Goal: Task Accomplishment & Management: Manage account settings

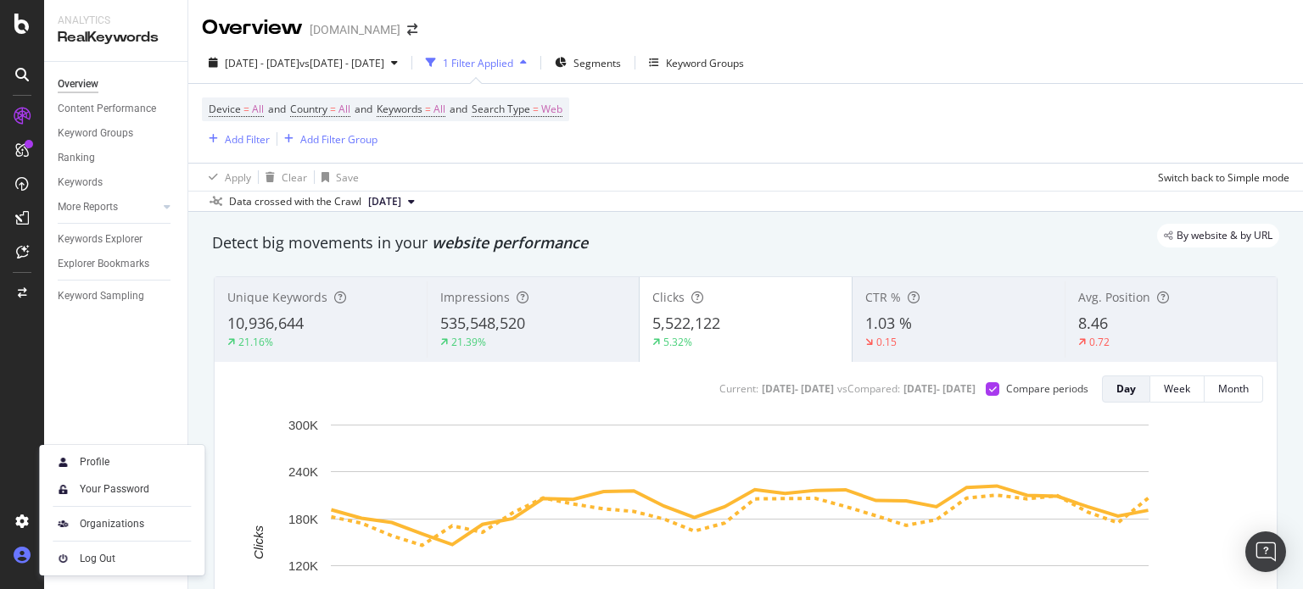
scroll to position [85, 0]
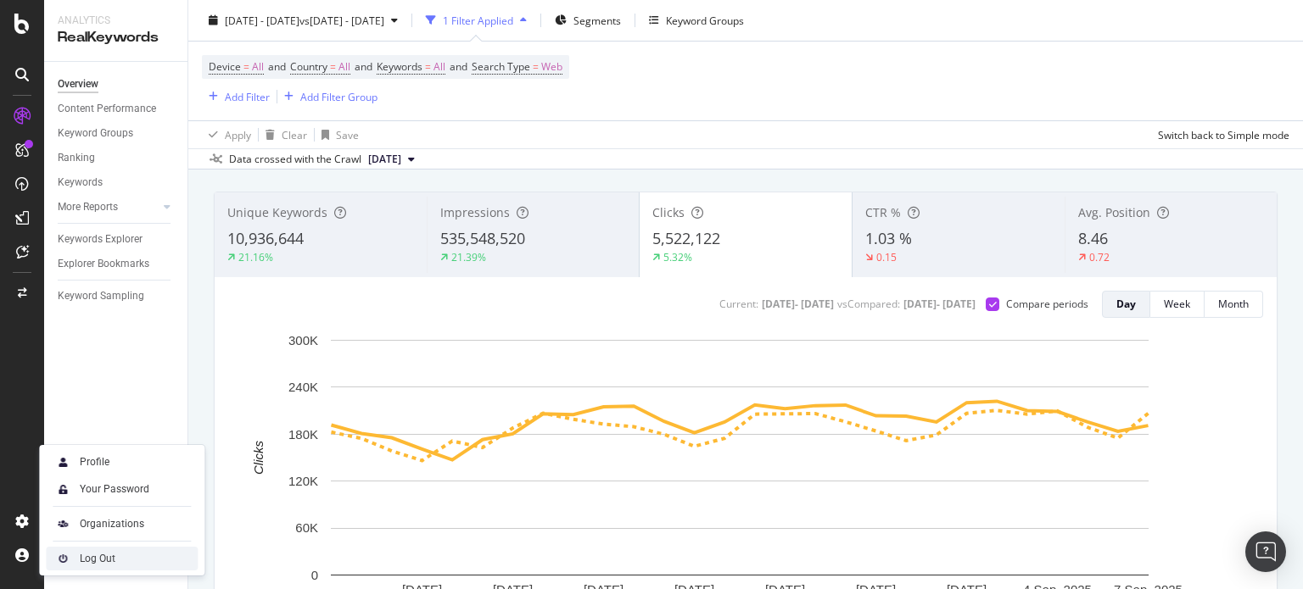
click at [95, 553] on div "Log Out" at bounding box center [98, 559] width 36 height 14
